Goal: Task Accomplishment & Management: Use online tool/utility

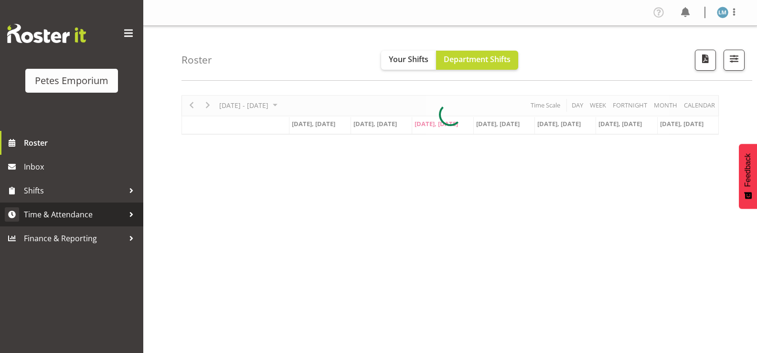
click at [98, 214] on span "Time & Attendance" at bounding box center [74, 214] width 100 height 14
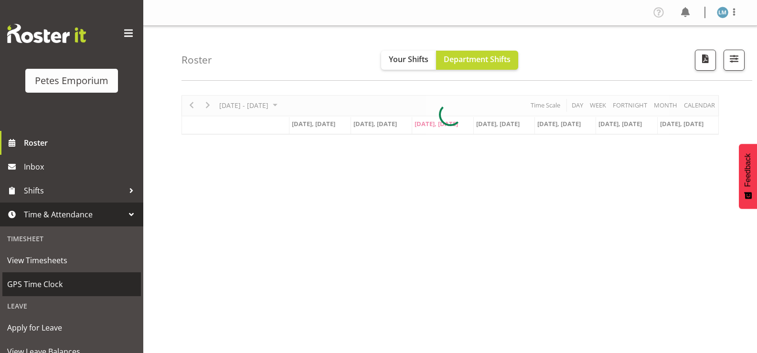
click at [67, 283] on span "GPS Time Clock" at bounding box center [71, 284] width 129 height 14
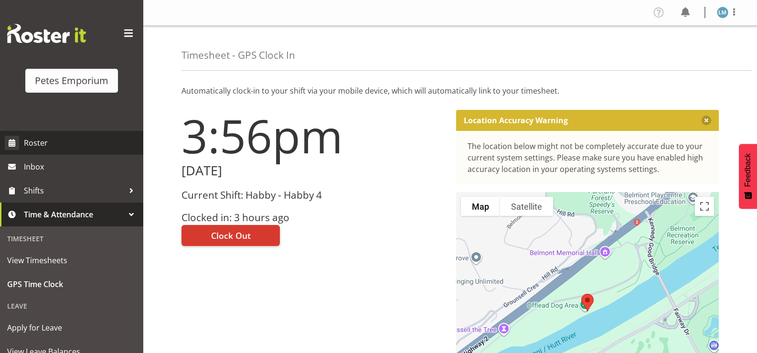
click at [51, 140] on span "Roster" at bounding box center [81, 143] width 115 height 14
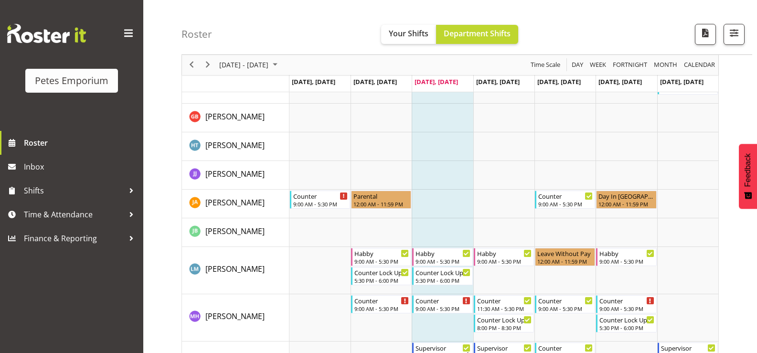
scroll to position [340, 0]
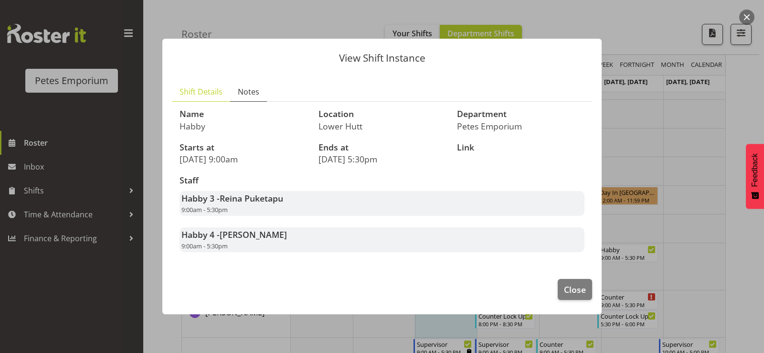
click at [245, 90] on span "Notes" at bounding box center [248, 91] width 21 height 11
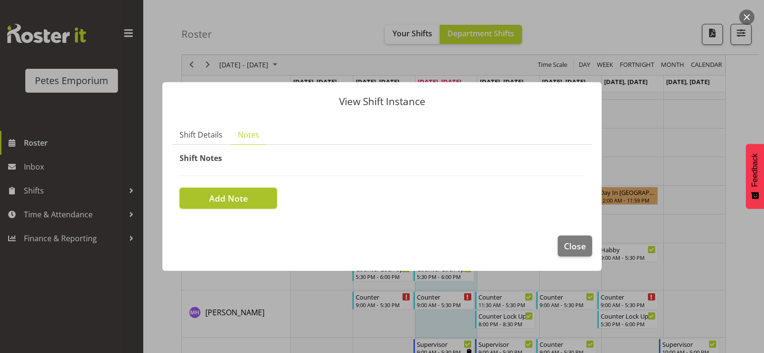
click at [251, 196] on button "Add Note" at bounding box center [228, 198] width 97 height 21
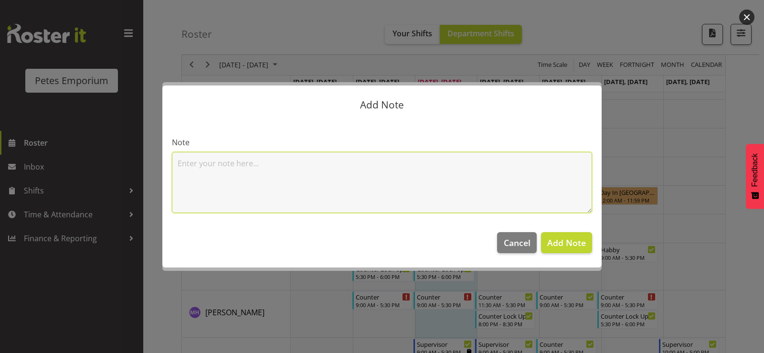
click at [367, 179] on textarea at bounding box center [382, 182] width 420 height 61
type textarea "home sick"
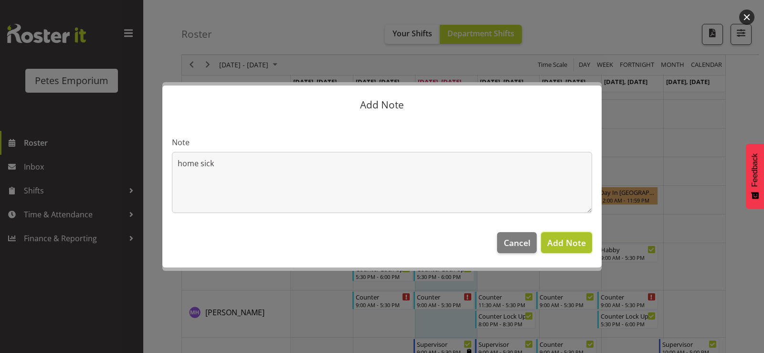
click at [565, 246] on span "Add Note" at bounding box center [566, 242] width 39 height 11
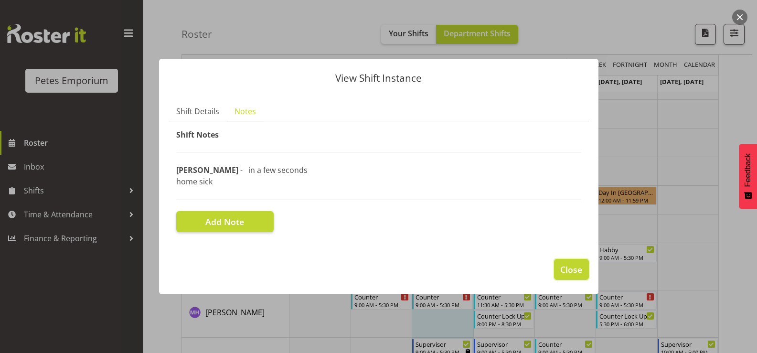
click at [581, 271] on span "Close" at bounding box center [571, 269] width 22 height 12
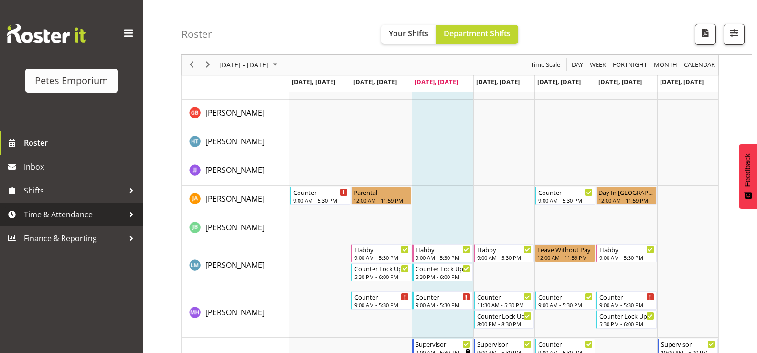
click at [104, 209] on span "Time & Attendance" at bounding box center [74, 214] width 100 height 14
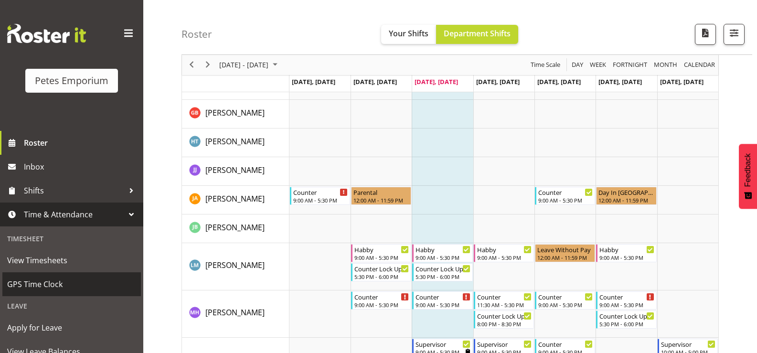
click at [64, 282] on span "GPS Time Clock" at bounding box center [71, 284] width 129 height 14
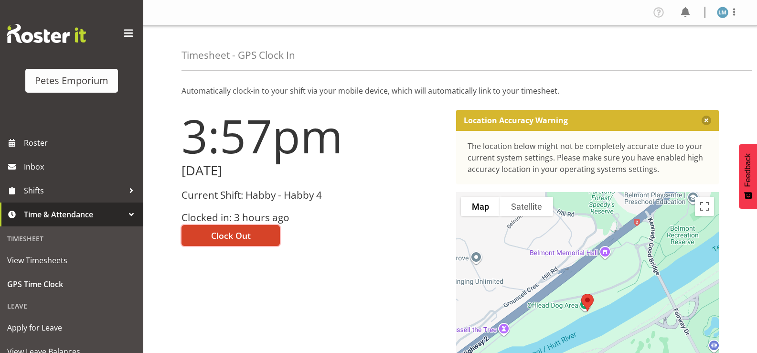
click at [224, 237] on span "Clock Out" at bounding box center [231, 235] width 40 height 12
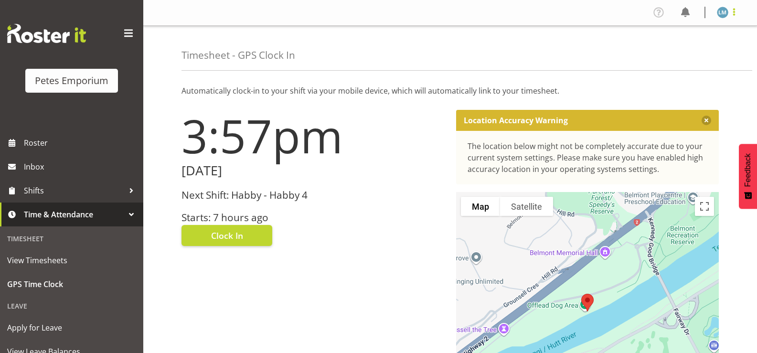
click at [728, 14] on span at bounding box center [733, 11] width 11 height 11
click at [681, 50] on link "Log Out" at bounding box center [694, 50] width 92 height 17
